Goal: Use online tool/utility: Utilize a website feature to perform a specific function

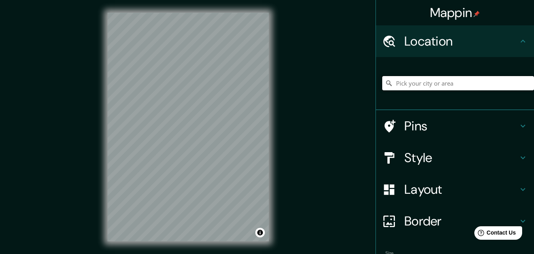
click at [406, 78] on input "Pick your city or area" at bounding box center [459, 83] width 152 height 14
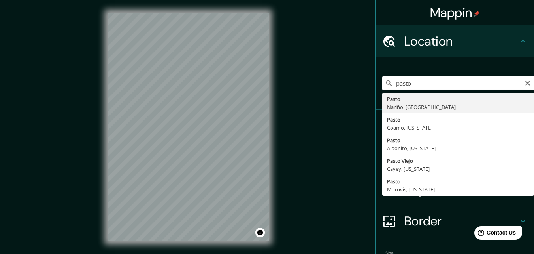
type input "Pasto, [GEOGRAPHIC_DATA], [GEOGRAPHIC_DATA]"
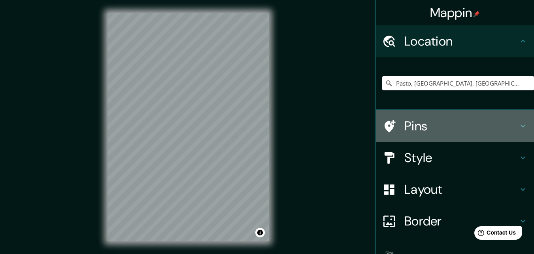
click at [483, 121] on h4 "Pins" at bounding box center [462, 126] width 114 height 16
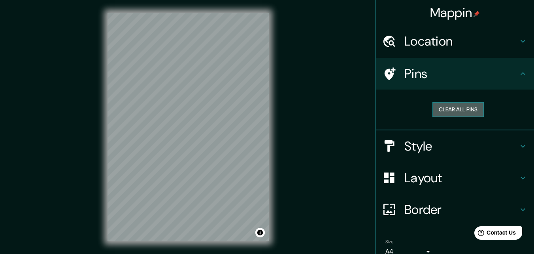
click at [465, 111] on button "Clear all pins" at bounding box center [458, 109] width 51 height 15
click at [460, 112] on button "Clear all pins" at bounding box center [458, 109] width 51 height 15
drag, startPoint x: 475, startPoint y: 58, endPoint x: 475, endPoint y: 62, distance: 4.4
click at [475, 61] on div "Pins" at bounding box center [455, 74] width 158 height 32
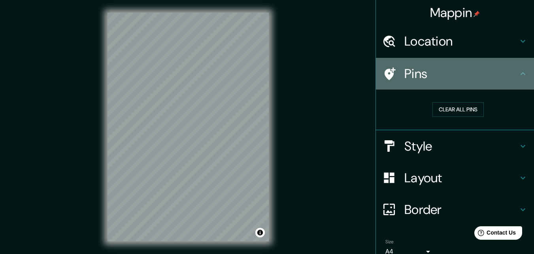
click at [522, 82] on div "Pins" at bounding box center [455, 74] width 158 height 32
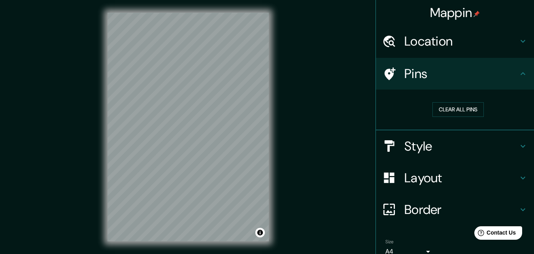
click at [519, 76] on icon at bounding box center [523, 73] width 9 height 9
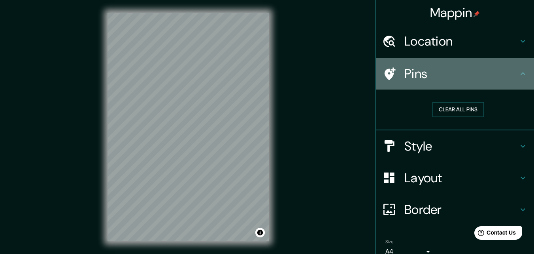
click at [519, 75] on icon at bounding box center [523, 73] width 9 height 9
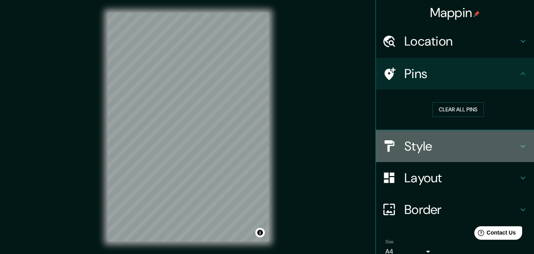
click at [515, 155] on div "Style" at bounding box center [455, 146] width 158 height 32
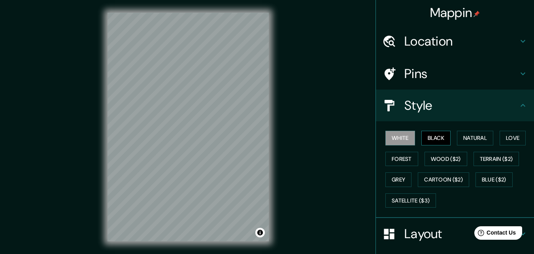
click at [436, 142] on button "Black" at bounding box center [437, 138] width 30 height 15
click at [468, 134] on button "Natural" at bounding box center [475, 138] width 36 height 15
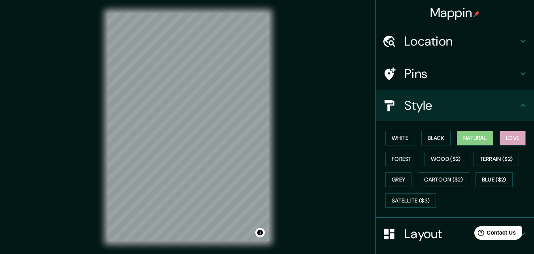
click at [504, 140] on button "Love" at bounding box center [513, 138] width 26 height 15
click at [411, 154] on button "Forest" at bounding box center [402, 159] width 33 height 15
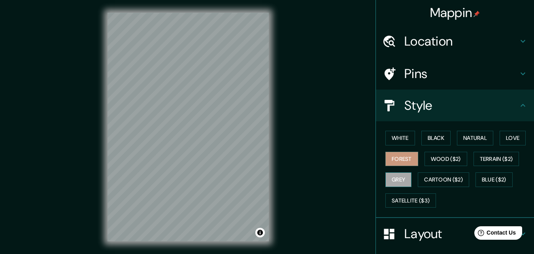
click at [397, 180] on button "Grey" at bounding box center [399, 179] width 26 height 15
click at [396, 127] on div "White Black Natural Love Forest Wood ($2) Terrain ($2) Grey Cartoon ($2) Blue (…" at bounding box center [455, 169] width 158 height 97
click at [400, 138] on button "White" at bounding box center [401, 138] width 30 height 15
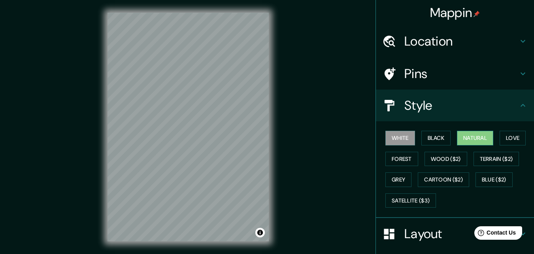
click at [464, 142] on button "Natural" at bounding box center [475, 138] width 36 height 15
click at [398, 143] on button "White" at bounding box center [401, 138] width 30 height 15
click at [496, 138] on div "White Black Natural Love Forest Wood ($2) Terrain ($2) Grey Cartoon ($2) Blue (…" at bounding box center [459, 168] width 152 height 83
click at [482, 138] on button "Natural" at bounding box center [475, 138] width 36 height 15
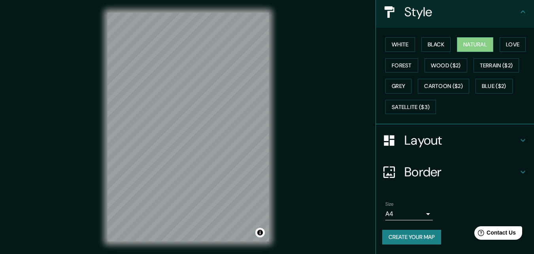
scroll to position [13, 0]
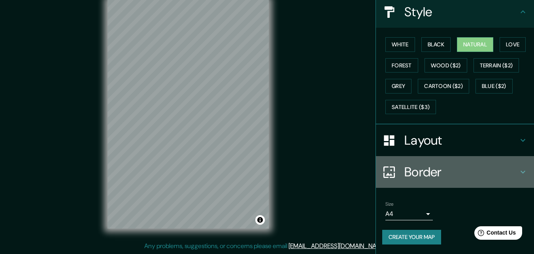
click at [443, 170] on h4 "Border" at bounding box center [462, 172] width 114 height 16
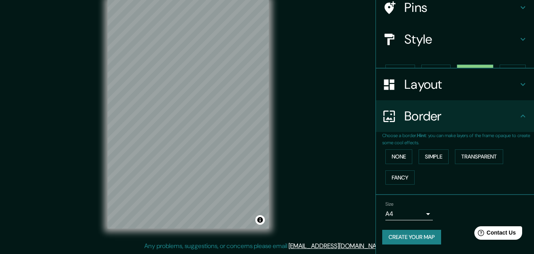
scroll to position [53, 0]
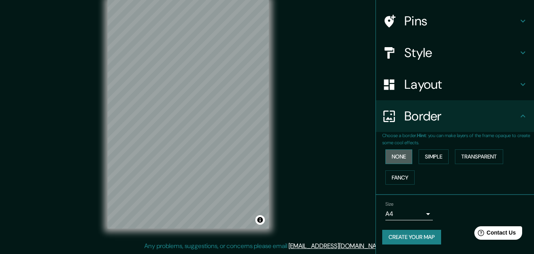
click at [395, 161] on button "None" at bounding box center [399, 156] width 27 height 15
click at [424, 158] on button "Simple" at bounding box center [434, 156] width 30 height 15
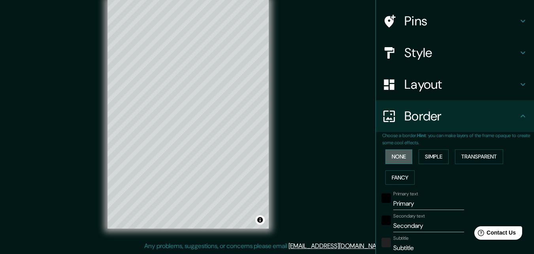
click at [386, 160] on button "None" at bounding box center [399, 156] width 27 height 15
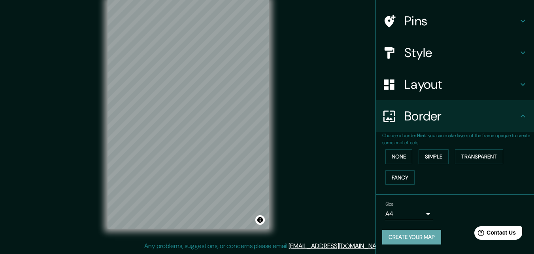
click at [408, 239] on button "Create your map" at bounding box center [412, 236] width 59 height 15
